Goal: Communication & Community: Answer question/provide support

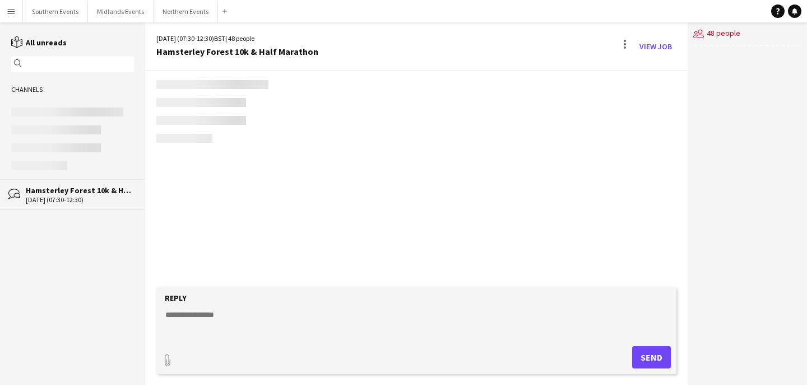
scroll to position [779, 0]
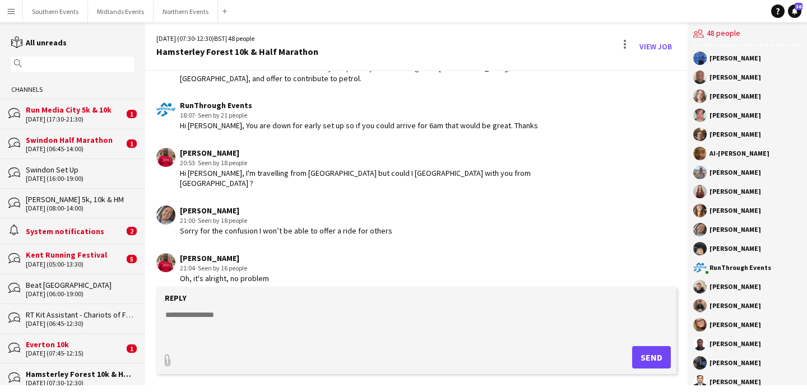
click at [114, 313] on div "RT Kit Assistant - Chariots of Fire" at bounding box center [80, 315] width 108 height 10
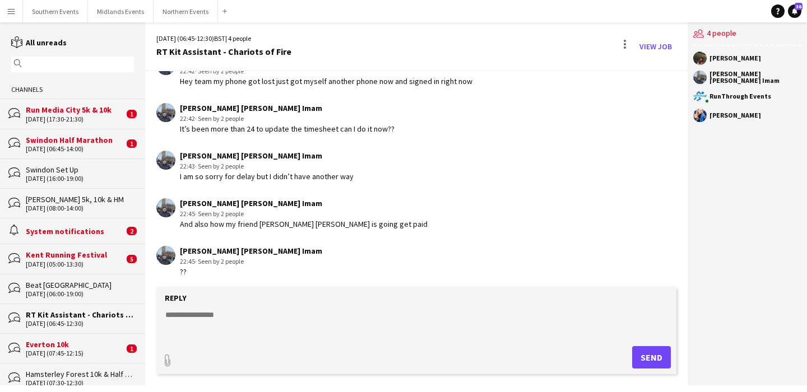
scroll to position [2141, 0]
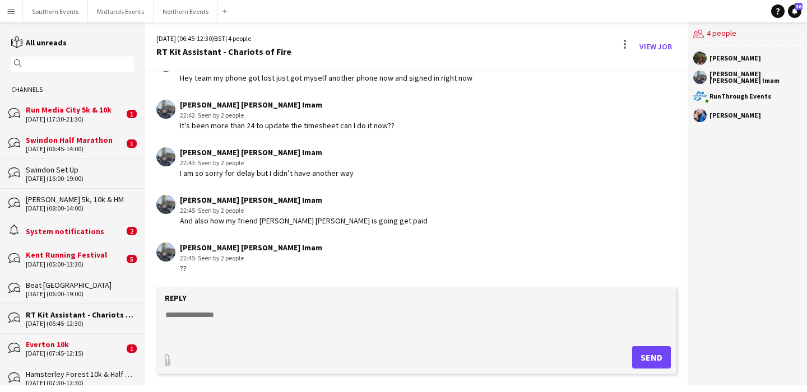
click at [223, 314] on textarea at bounding box center [418, 323] width 509 height 29
type textarea "**********"
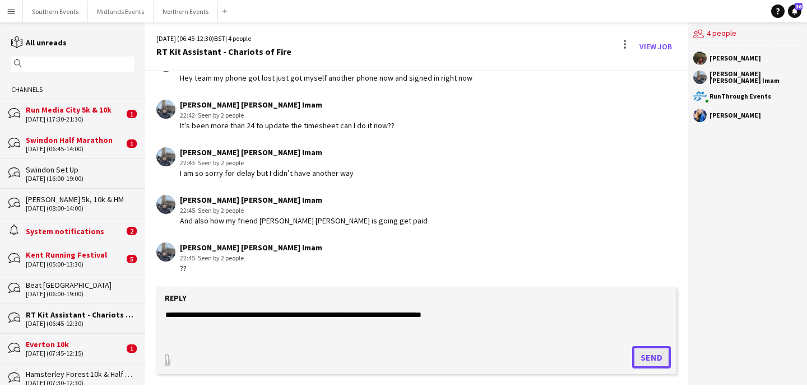
click at [650, 350] on button "Send" at bounding box center [651, 357] width 39 height 22
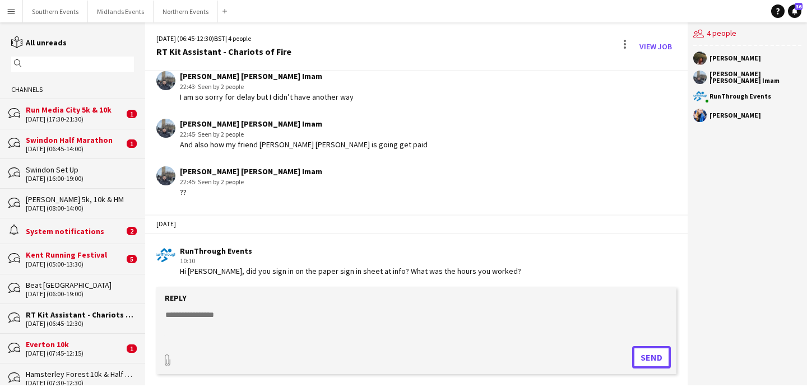
scroll to position [2220, 0]
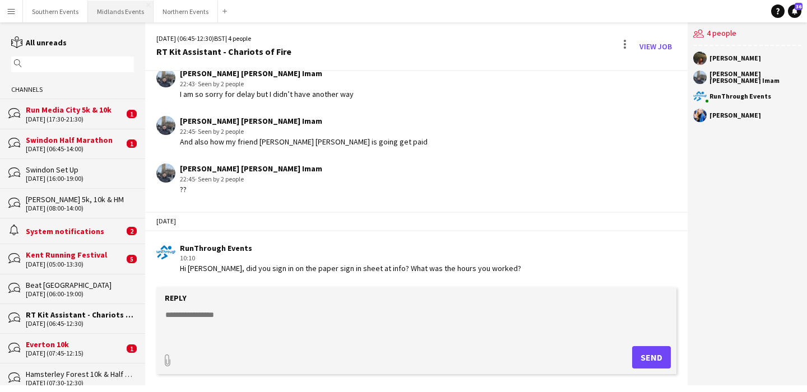
click at [127, 10] on button "Midlands Events Close" at bounding box center [121, 12] width 66 height 22
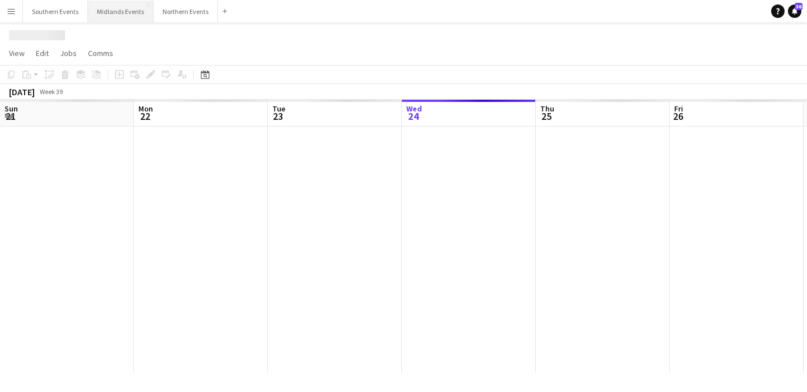
scroll to position [0, 268]
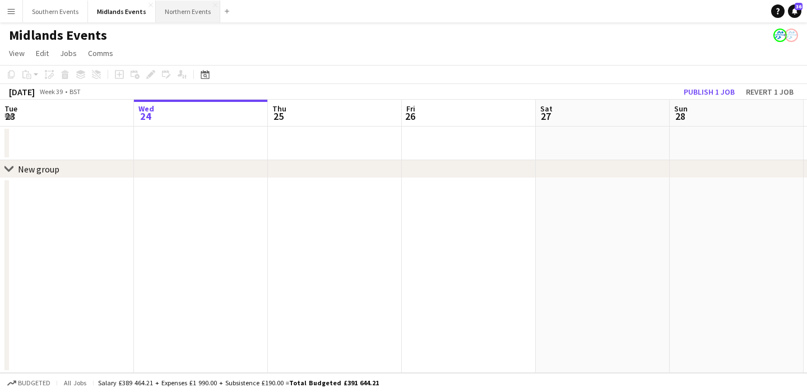
click at [184, 11] on button "Northern Events Close" at bounding box center [188, 12] width 64 height 22
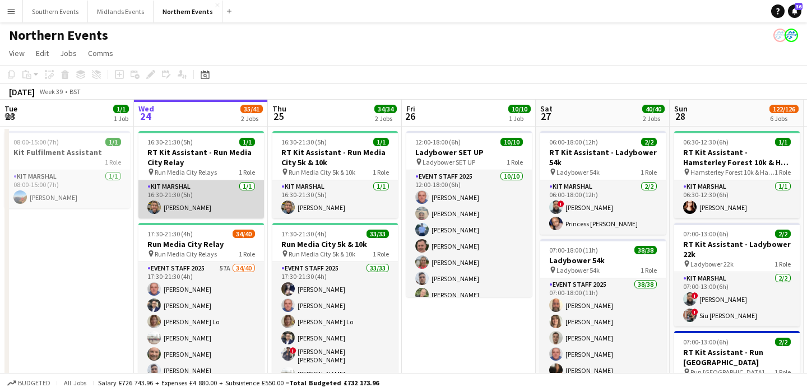
click at [201, 203] on app-card-role "Kit Marshal [DATE] 16:30-21:30 (5h) [PERSON_NAME]" at bounding box center [201, 199] width 126 height 38
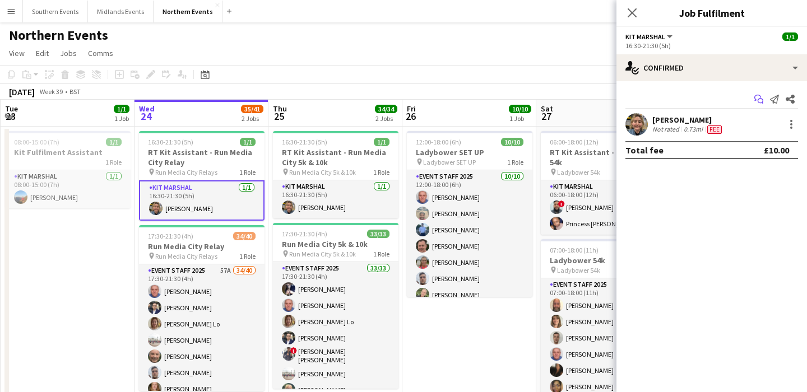
click at [762, 103] on icon at bounding box center [761, 102] width 6 height 6
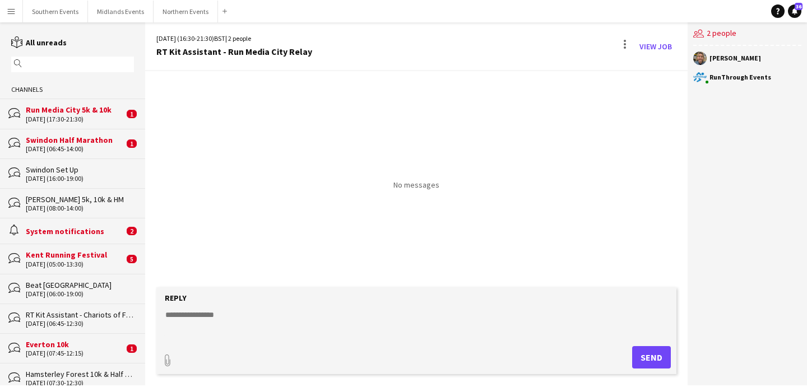
click at [89, 71] on div "magnifier" at bounding box center [72, 65] width 123 height 16
click at [85, 64] on input "text" at bounding box center [78, 64] width 106 height 10
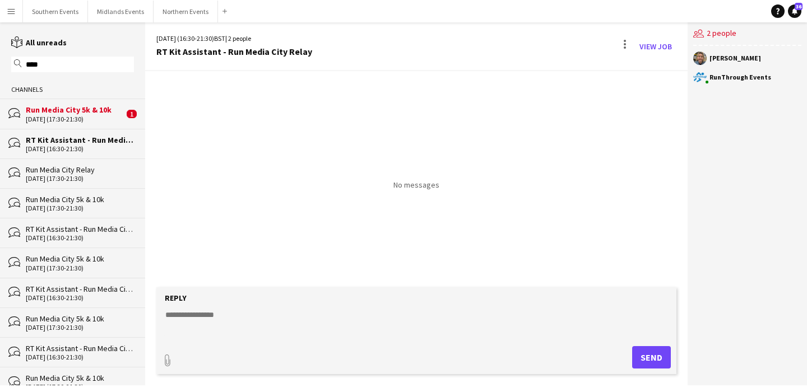
type input "****"
click at [103, 173] on div "Run Media City Relay" at bounding box center [80, 170] width 108 height 10
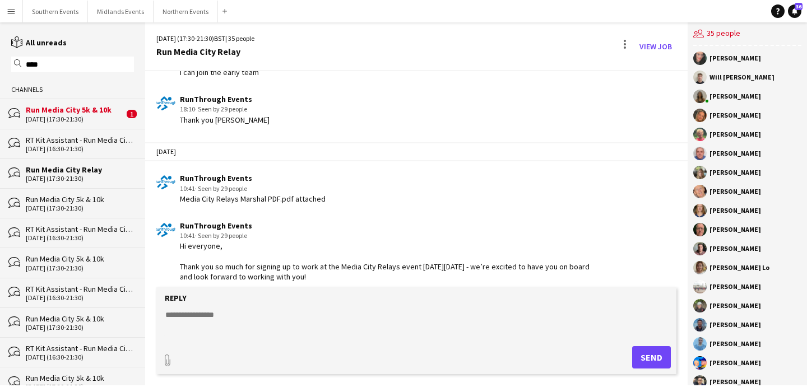
scroll to position [1979, 0]
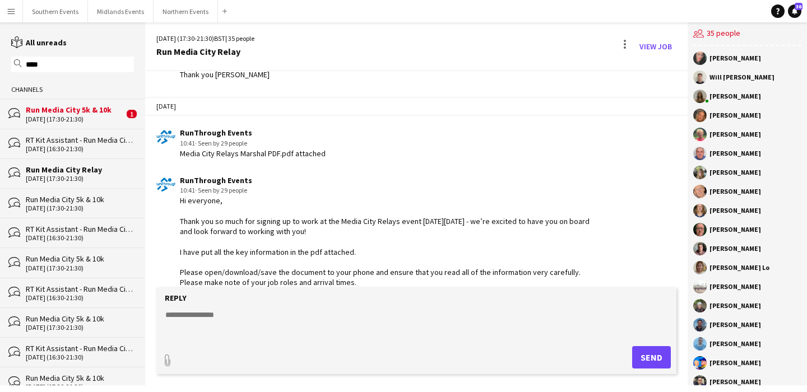
drag, startPoint x: 210, startPoint y: 242, endPoint x: 175, endPoint y: 202, distance: 52.5
click at [175, 202] on div "RunThrough Events 10:41 · Seen by 29 people Hi everyone, Thank you so much for …" at bounding box center [373, 277] width 434 height 204
copy div "Hi everyone, Thank you so much for signing up to work at the Media City Relays …"
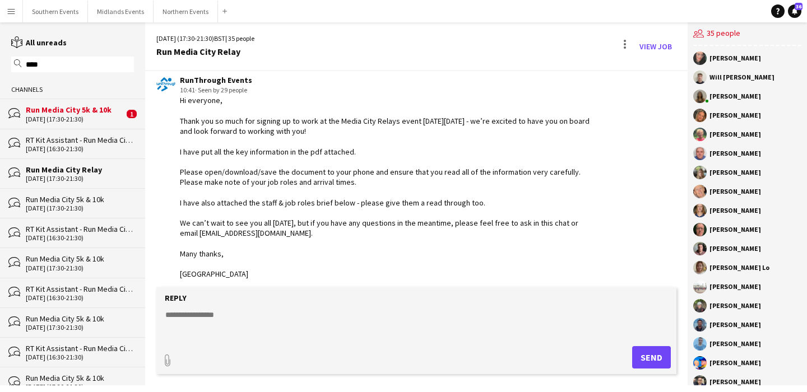
scroll to position [2143, 0]
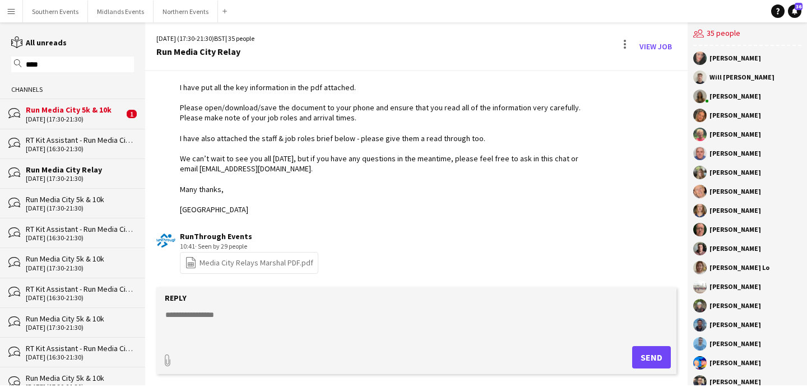
click at [254, 267] on link "file-spreadsheet Media City Relays Marshal PDF.pdf" at bounding box center [249, 263] width 128 height 13
click at [87, 148] on div "[DATE] (16:30-21:30)" at bounding box center [80, 149] width 108 height 8
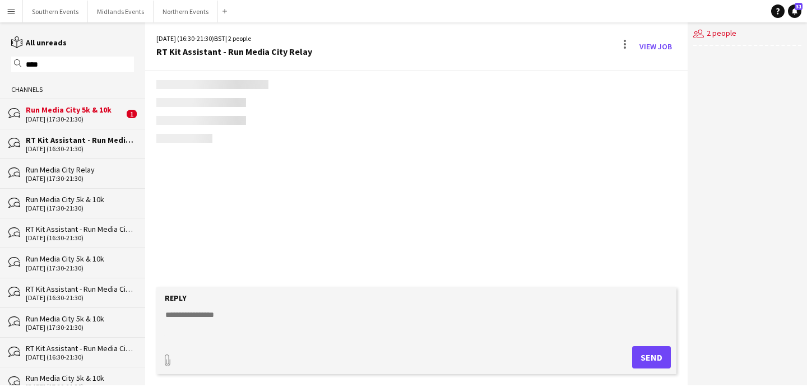
click at [197, 325] on textarea at bounding box center [418, 323] width 509 height 29
paste textarea "**********"
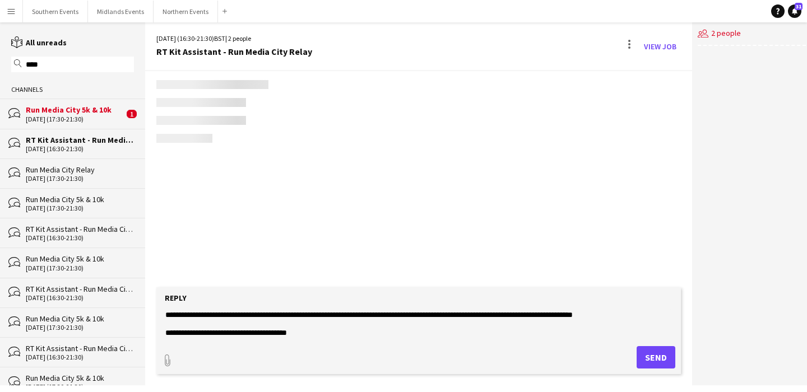
click at [164, 313] on textarea at bounding box center [418, 323] width 509 height 29
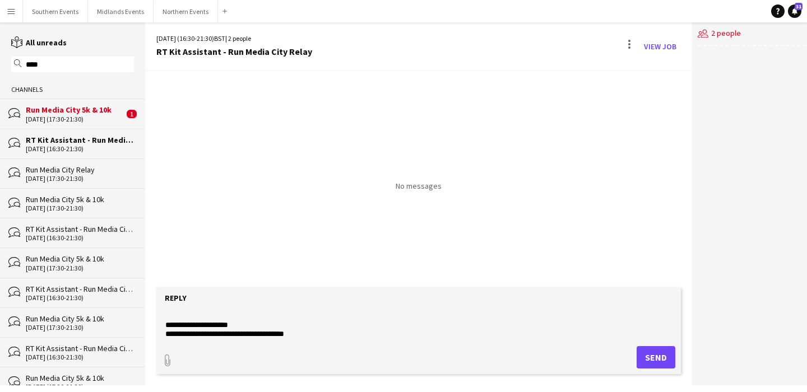
scroll to position [280, 0]
drag, startPoint x: 257, startPoint y: 329, endPoint x: 213, endPoint y: 317, distance: 45.4
click at [213, 317] on textarea at bounding box center [418, 323] width 509 height 29
drag, startPoint x: 254, startPoint y: 323, endPoint x: 252, endPoint y: 317, distance: 6.8
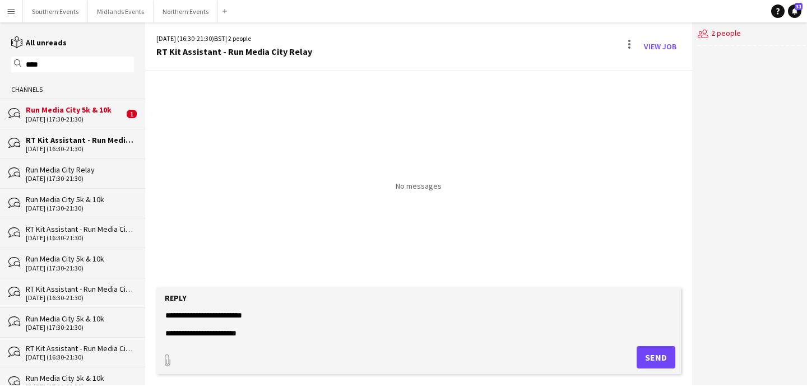
click at [252, 317] on textarea at bounding box center [418, 323] width 509 height 29
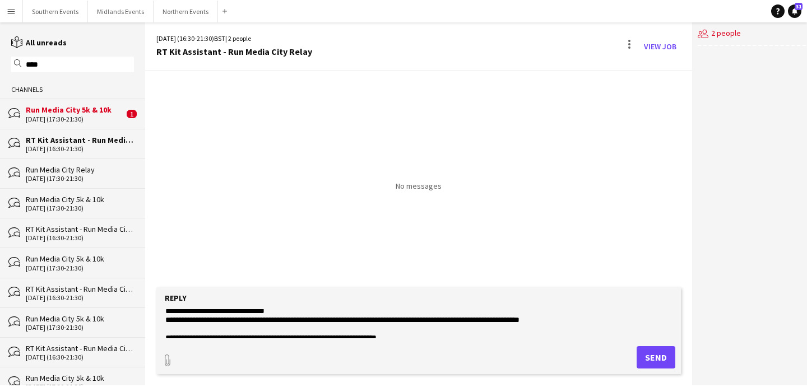
scroll to position [341, 0]
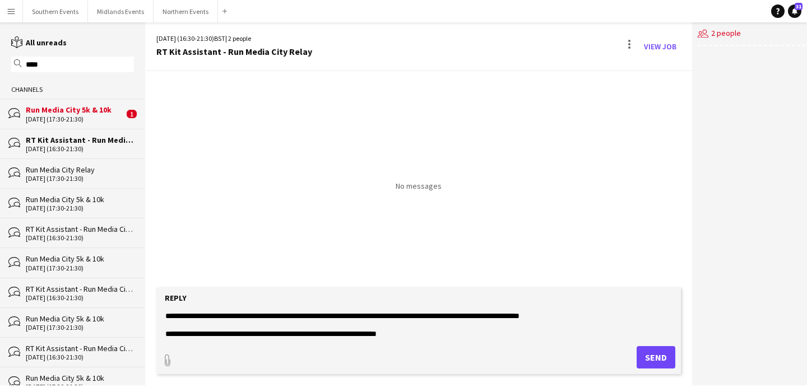
click at [290, 315] on textarea at bounding box center [418, 323] width 509 height 29
drag, startPoint x: 578, startPoint y: 326, endPoint x: 163, endPoint y: 326, distance: 415.9
click at [163, 326] on form "Reply paperclip Send" at bounding box center [418, 331] width 525 height 87
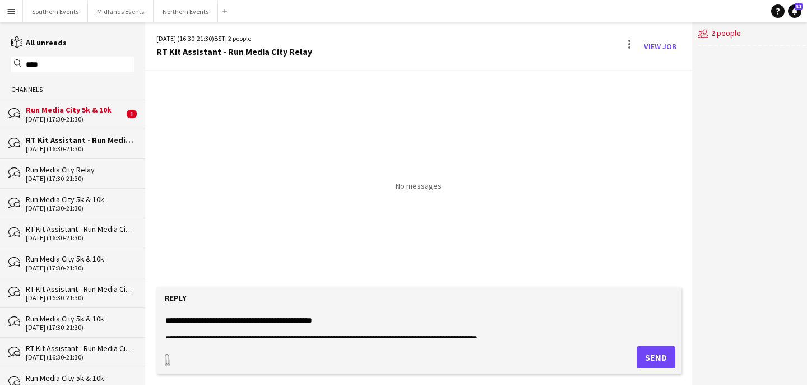
scroll to position [472, 0]
drag, startPoint x: 357, startPoint y: 338, endPoint x: 166, endPoint y: 316, distance: 191.9
click at [166, 316] on form "Reply paperclip Send" at bounding box center [418, 331] width 525 height 87
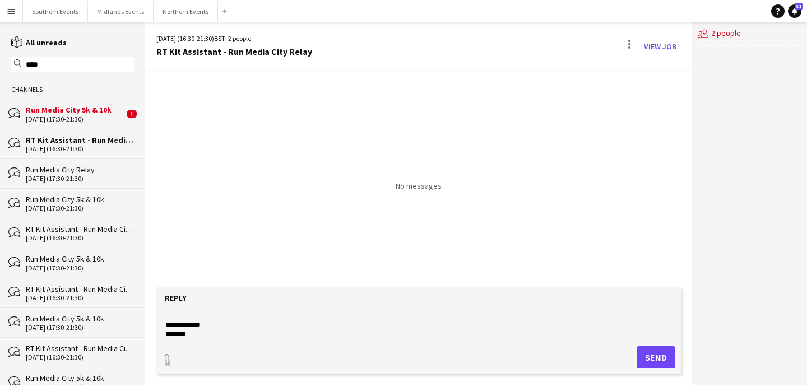
scroll to position [514, 0]
type textarea "**********"
click at [645, 361] on button "Send" at bounding box center [656, 357] width 39 height 22
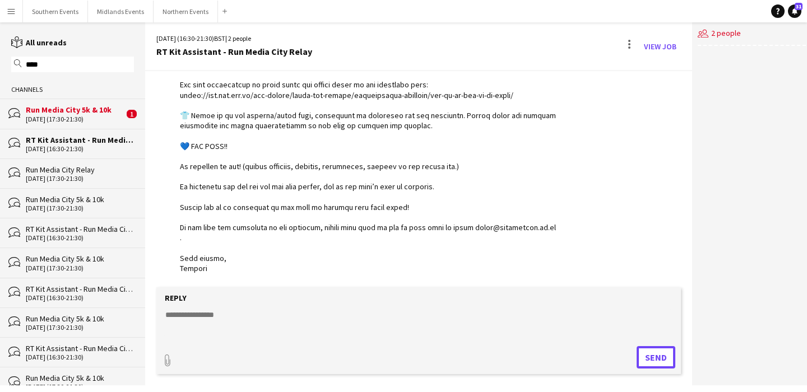
scroll to position [480, 0]
type input "**********"
click at [637, 354] on span "Upload Upload" at bounding box center [642, 356] width 49 height 13
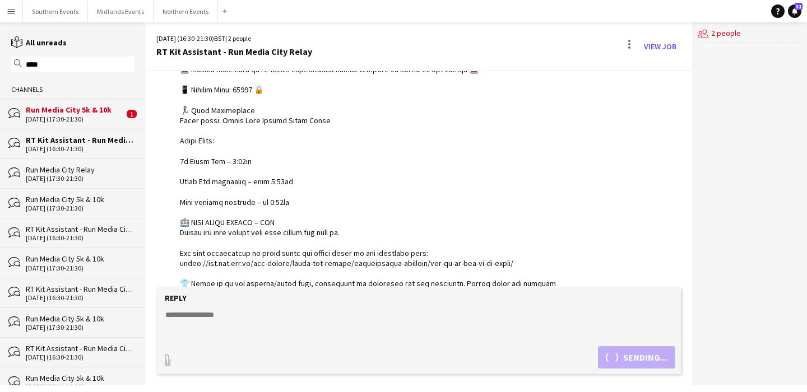
scroll to position [528, 0]
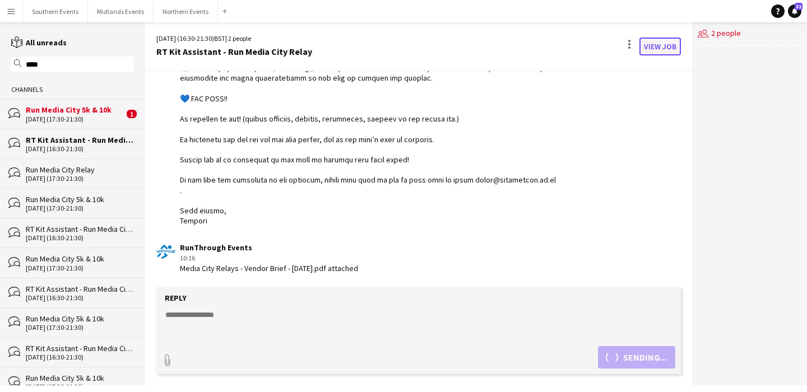
click at [656, 45] on link "View Job" at bounding box center [660, 47] width 41 height 18
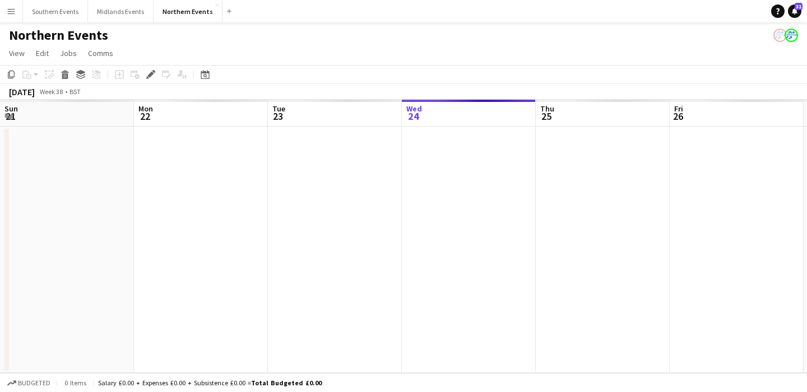
scroll to position [0, 386]
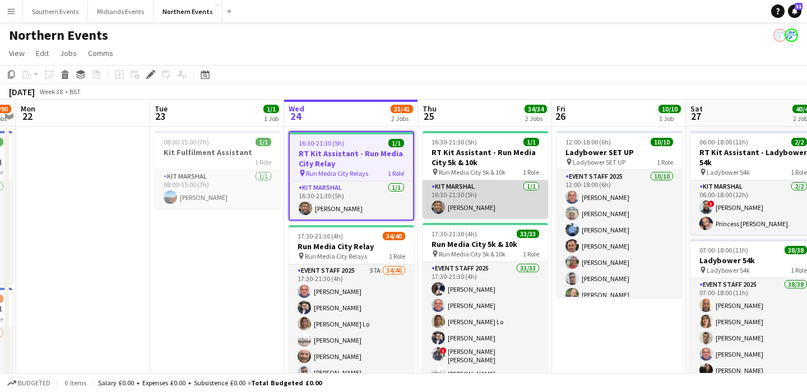
click at [494, 193] on app-card-role "Kit Marshal [DATE] 16:30-21:30 (5h) [PERSON_NAME]" at bounding box center [486, 199] width 126 height 38
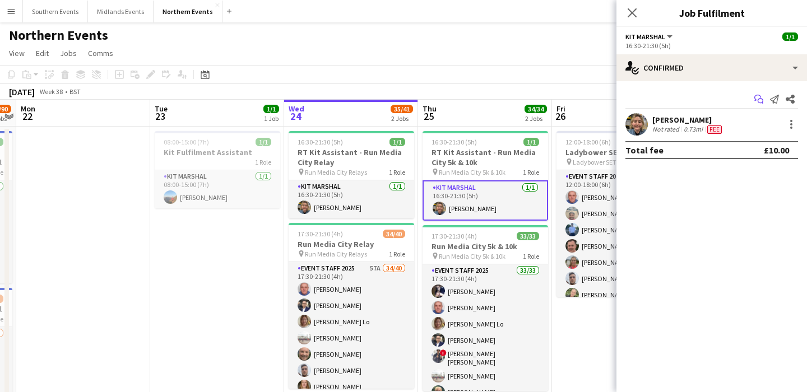
click at [757, 98] on icon "Start chat" at bounding box center [758, 99] width 9 height 9
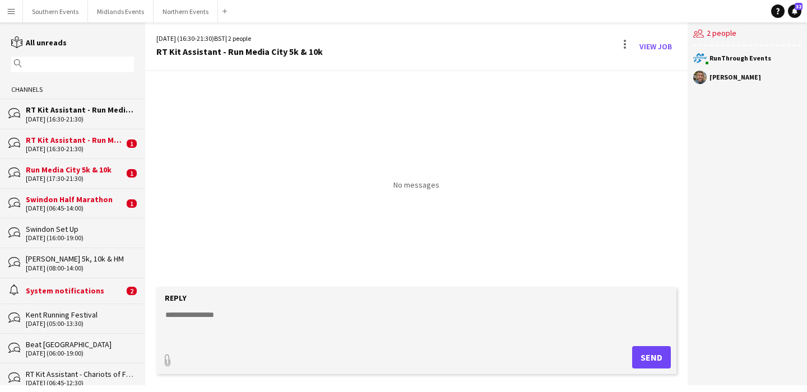
click at [76, 172] on div "Run Media City 5k & 10k" at bounding box center [75, 170] width 98 height 10
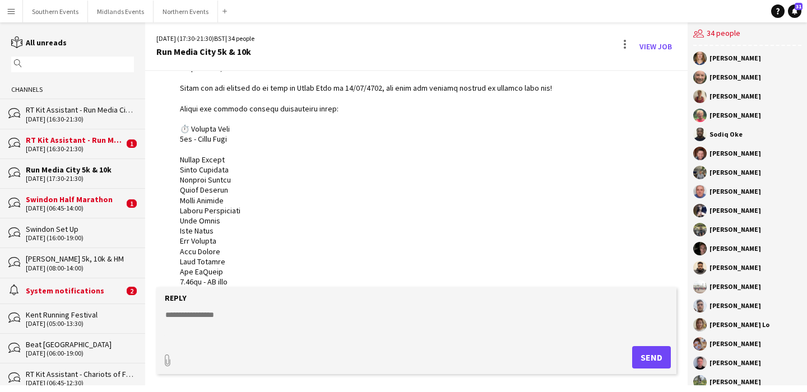
scroll to position [68, 0]
click at [84, 140] on div "RT Kit Assistant - Run Media City Relay" at bounding box center [75, 140] width 98 height 10
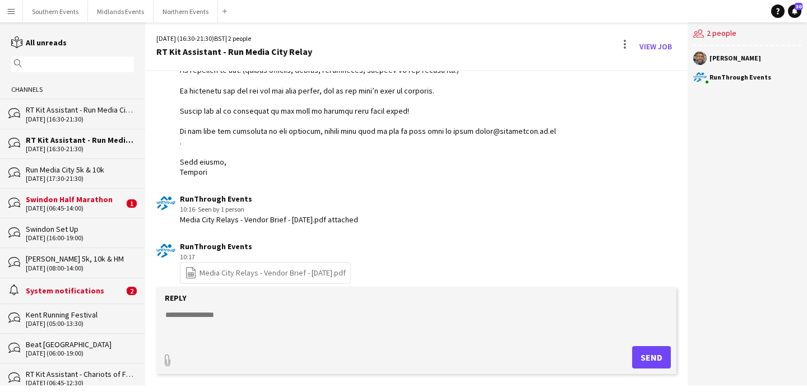
scroll to position [587, 0]
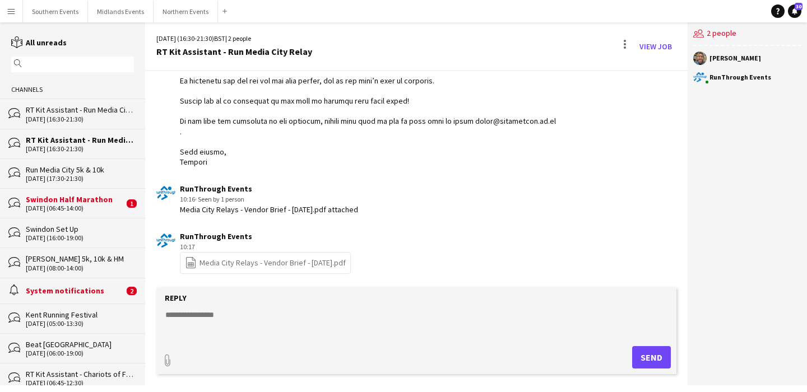
click at [70, 123] on div "bubbles RT Kit Assistant - Run Media City 5k & 10k [DATE] (16:30-21:30)" at bounding box center [72, 114] width 145 height 30
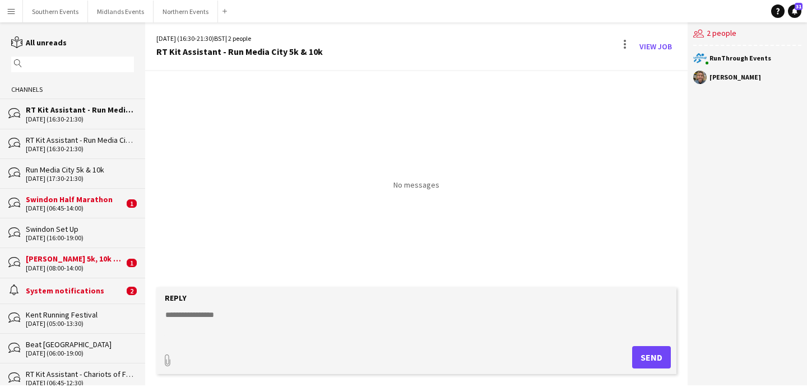
click at [314, 326] on textarea at bounding box center [418, 323] width 509 height 29
paste textarea "**********"
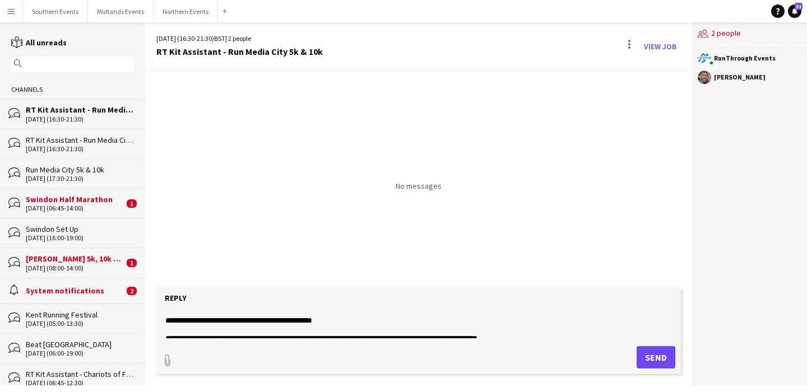
scroll to position [519, 0]
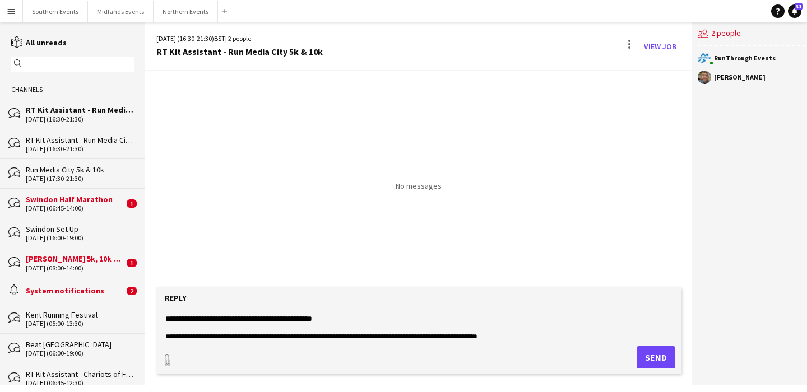
drag, startPoint x: 348, startPoint y: 329, endPoint x: 247, endPoint y: 320, distance: 100.7
click at [247, 320] on textarea at bounding box center [418, 323] width 509 height 29
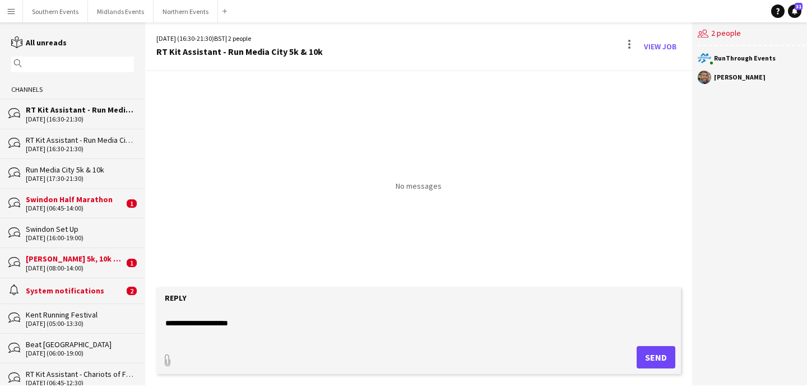
scroll to position [212, 0]
drag, startPoint x: 259, startPoint y: 323, endPoint x: 163, endPoint y: 314, distance: 96.3
click at [163, 314] on form "Reply paperclip Send" at bounding box center [418, 331] width 525 height 87
type textarea "**********"
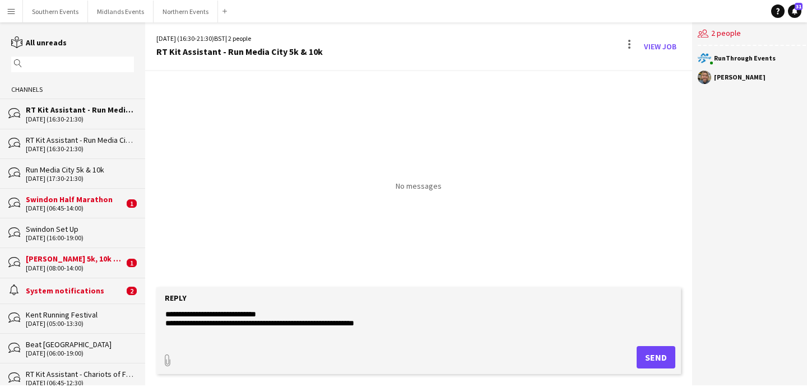
drag, startPoint x: 279, startPoint y: 317, endPoint x: 224, endPoint y: 314, distance: 55.0
click at [224, 314] on textarea at bounding box center [418, 323] width 509 height 29
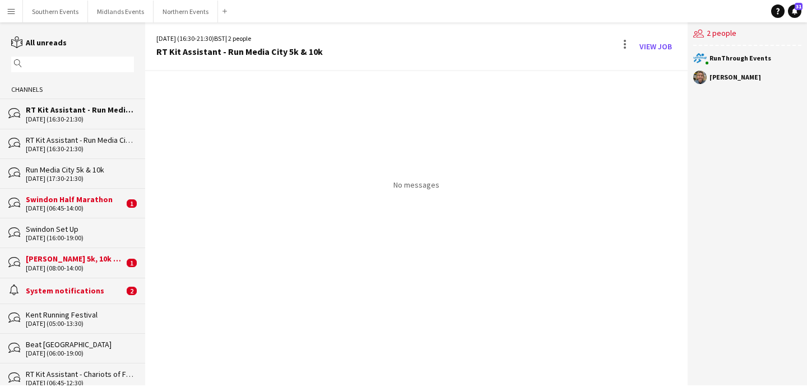
click at [330, 356] on div "No messages" at bounding box center [416, 228] width 543 height 314
